Goal: Task Accomplishment & Management: Manage account settings

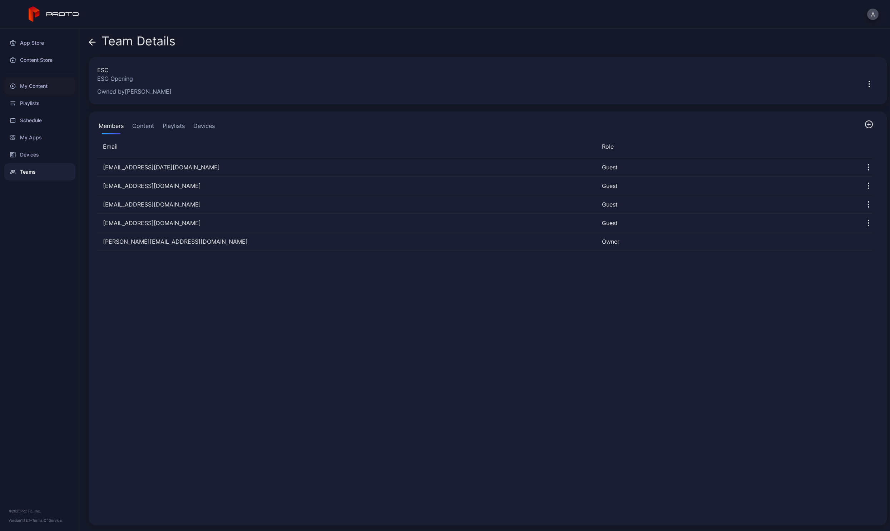
click at [31, 82] on div "My Content" at bounding box center [39, 86] width 71 height 17
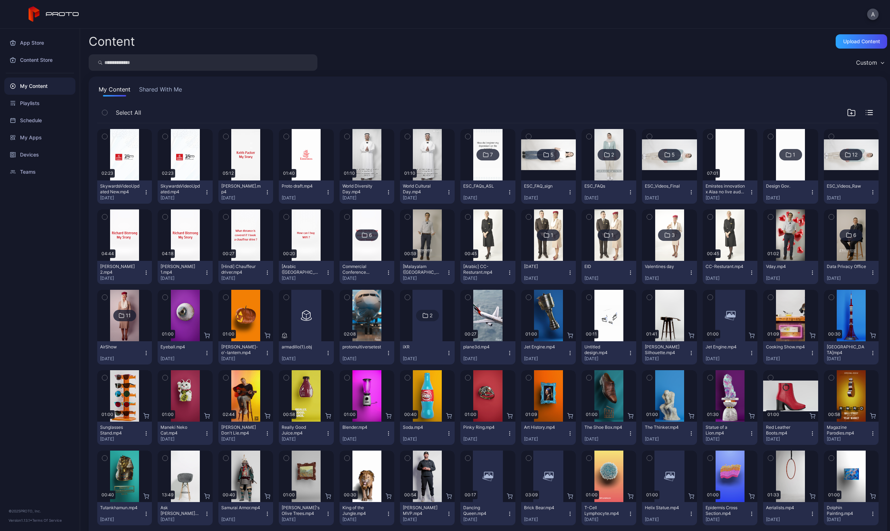
click at [146, 194] on icon "button" at bounding box center [146, 194] width 0 height 0
click at [30, 155] on div "Devices" at bounding box center [39, 154] width 71 height 17
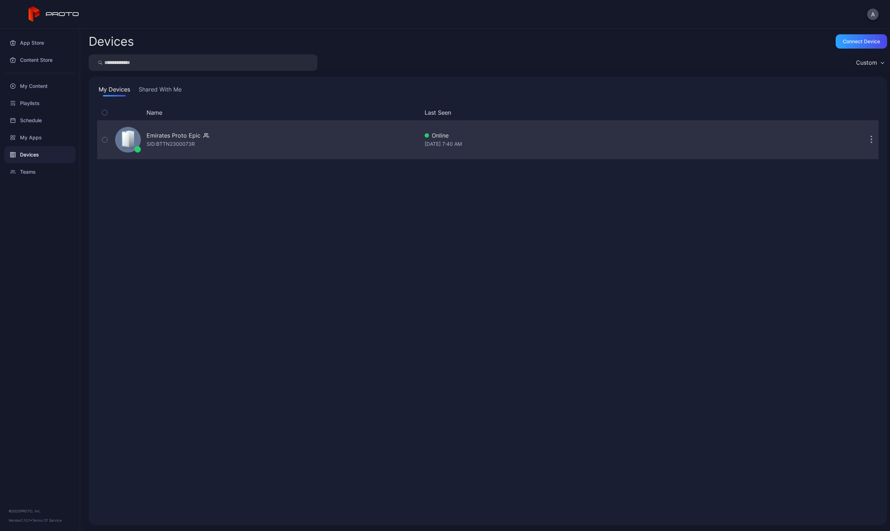
click at [234, 143] on div "Emirates Proto Epic SID: BTTN2300073R" at bounding box center [265, 140] width 307 height 36
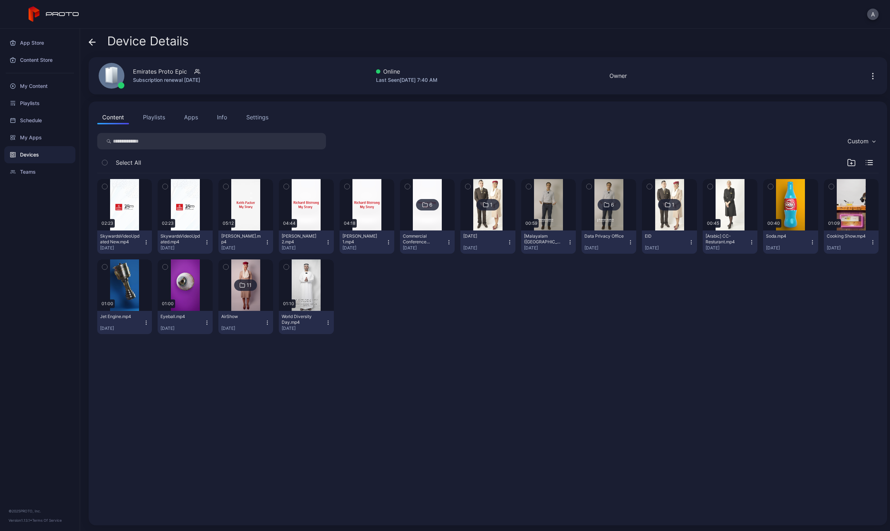
click at [145, 243] on icon "button" at bounding box center [146, 243] width 6 height 6
click at [137, 269] on button "Unassign" at bounding box center [124, 268] width 61 height 23
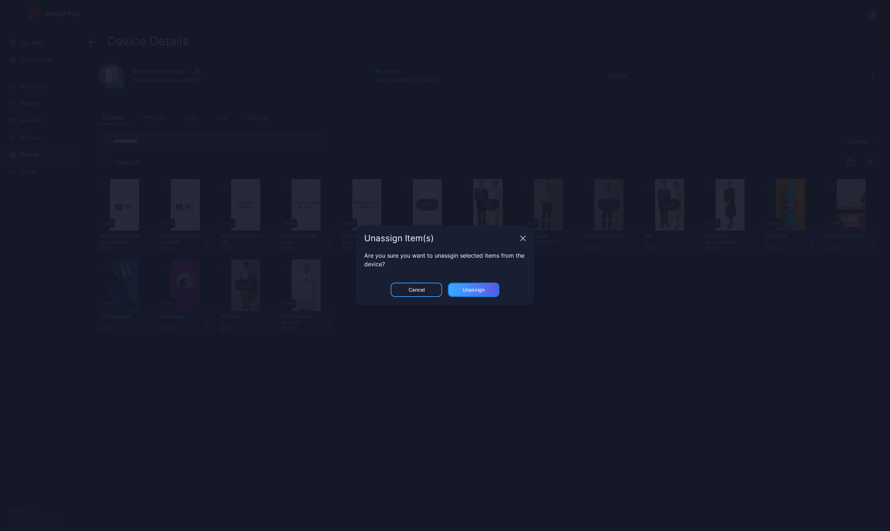
click at [469, 293] on div "Unassign" at bounding box center [473, 290] width 51 height 14
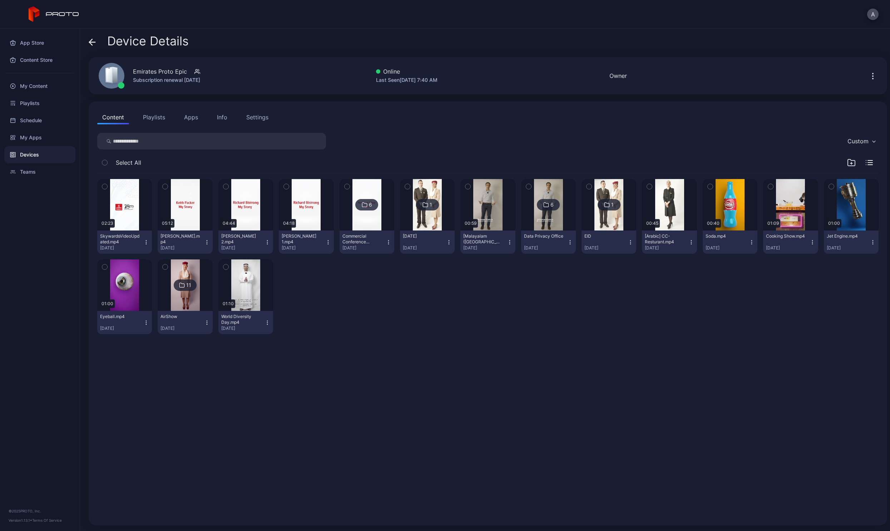
click at [144, 244] on icon "button" at bounding box center [146, 243] width 6 height 6
click at [127, 277] on button "Unassign" at bounding box center [124, 268] width 61 height 23
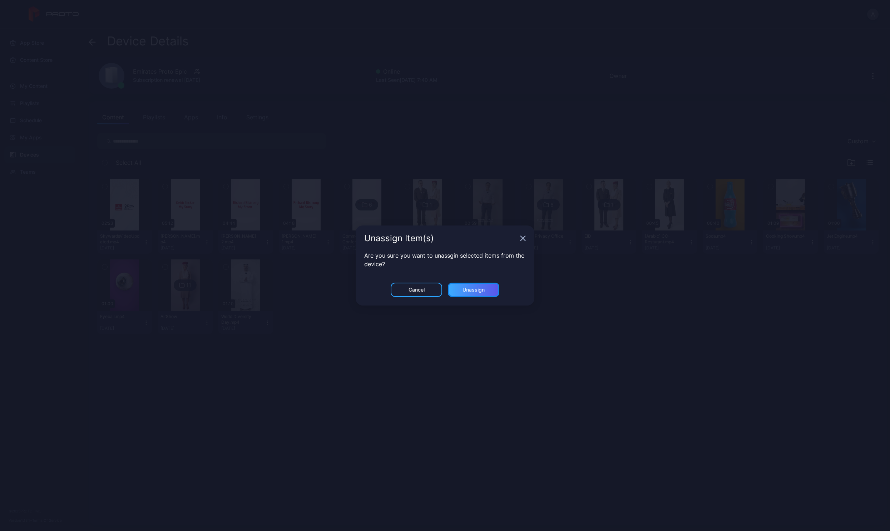
click at [471, 290] on div "Unassign" at bounding box center [474, 290] width 22 height 6
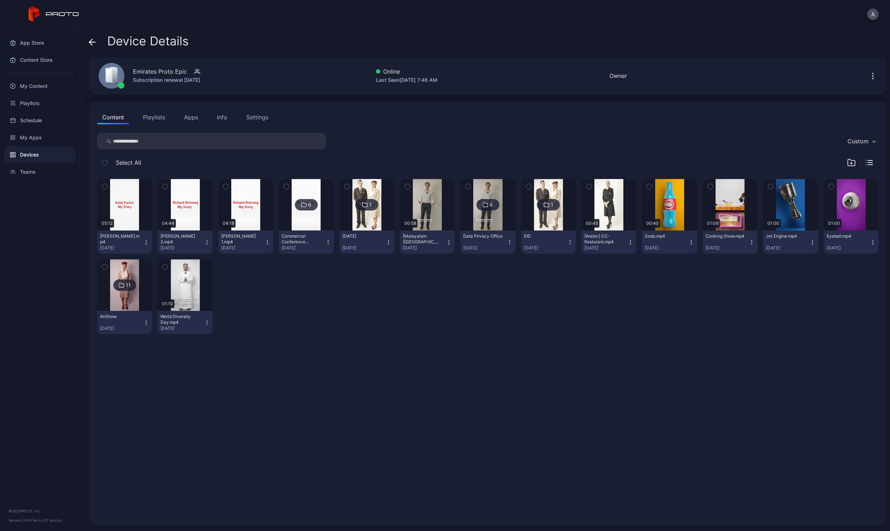
click at [192, 118] on button "Apps" at bounding box center [191, 117] width 24 height 14
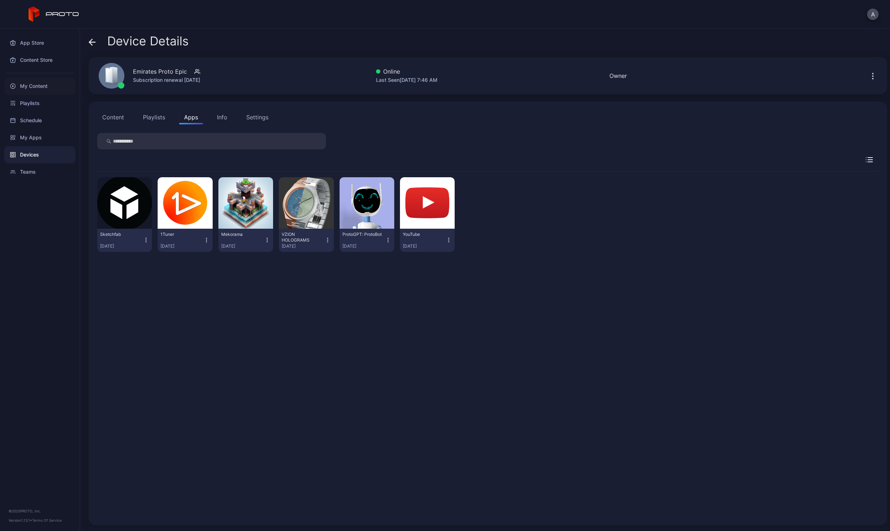
click at [31, 89] on div "My Content" at bounding box center [39, 86] width 71 height 17
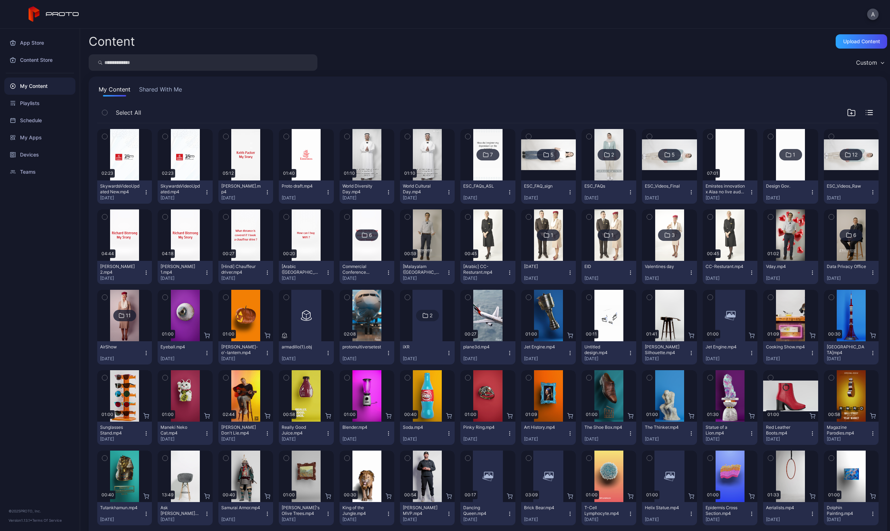
click at [146, 191] on icon "button" at bounding box center [146, 190] width 0 height 0
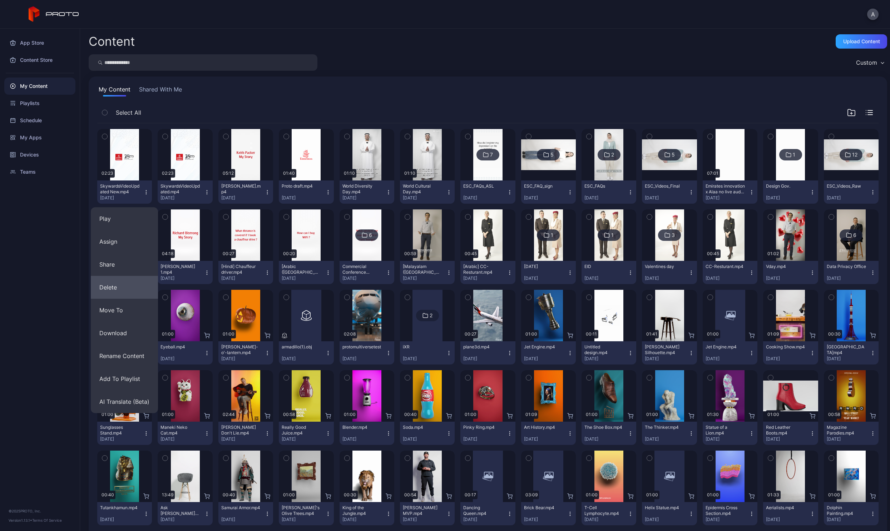
click at [128, 280] on button "Delete" at bounding box center [124, 287] width 67 height 23
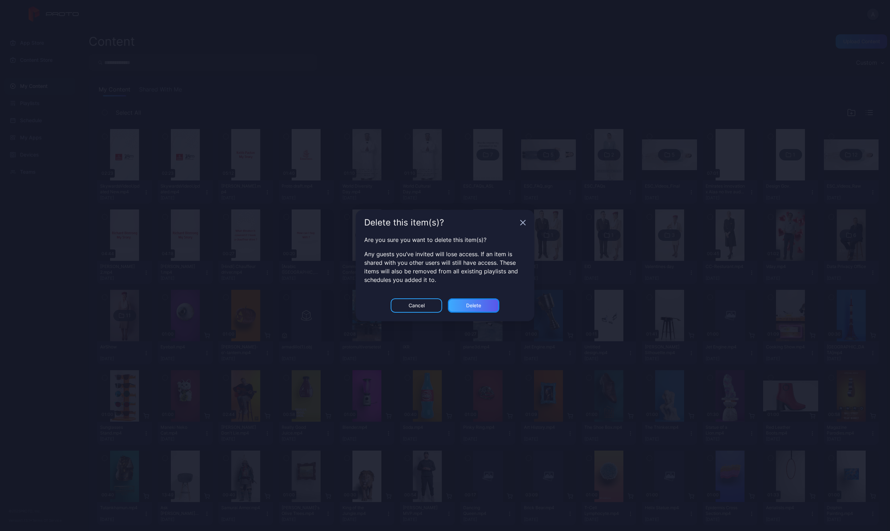
click at [488, 308] on div "Delete" at bounding box center [473, 306] width 51 height 14
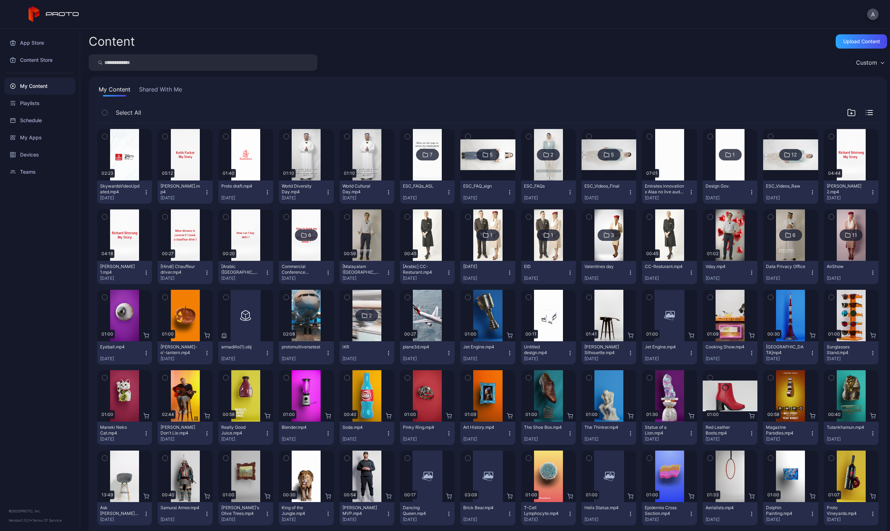
click at [144, 193] on icon "button" at bounding box center [146, 193] width 6 height 6
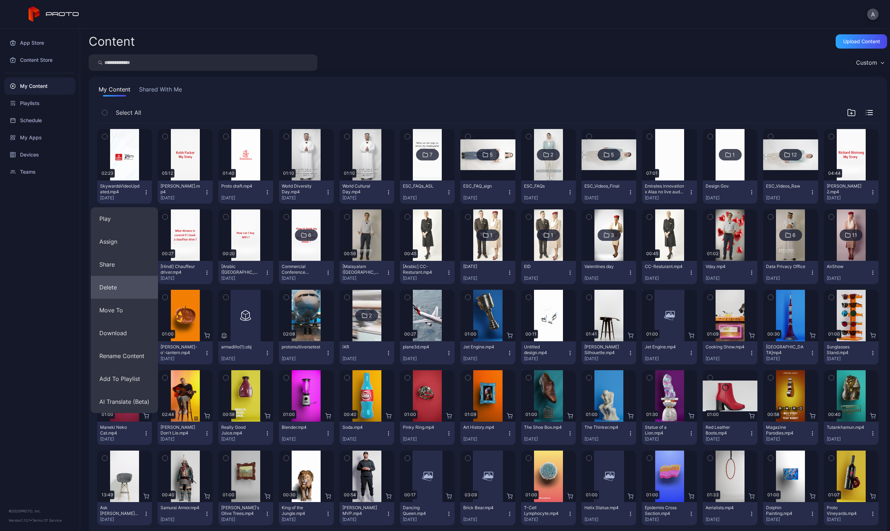
click at [126, 284] on button "Delete" at bounding box center [124, 287] width 67 height 23
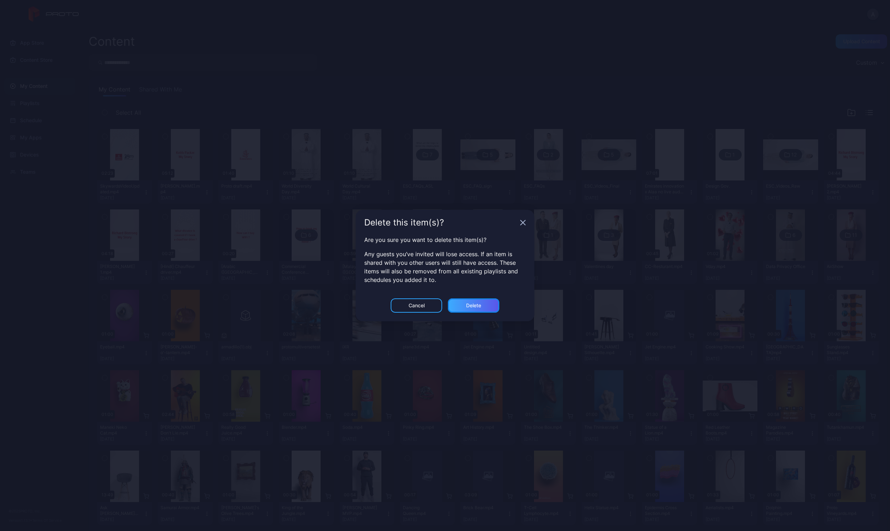
click at [477, 307] on div "Delete" at bounding box center [473, 306] width 15 height 6
